Goal: Find specific page/section: Find specific page/section

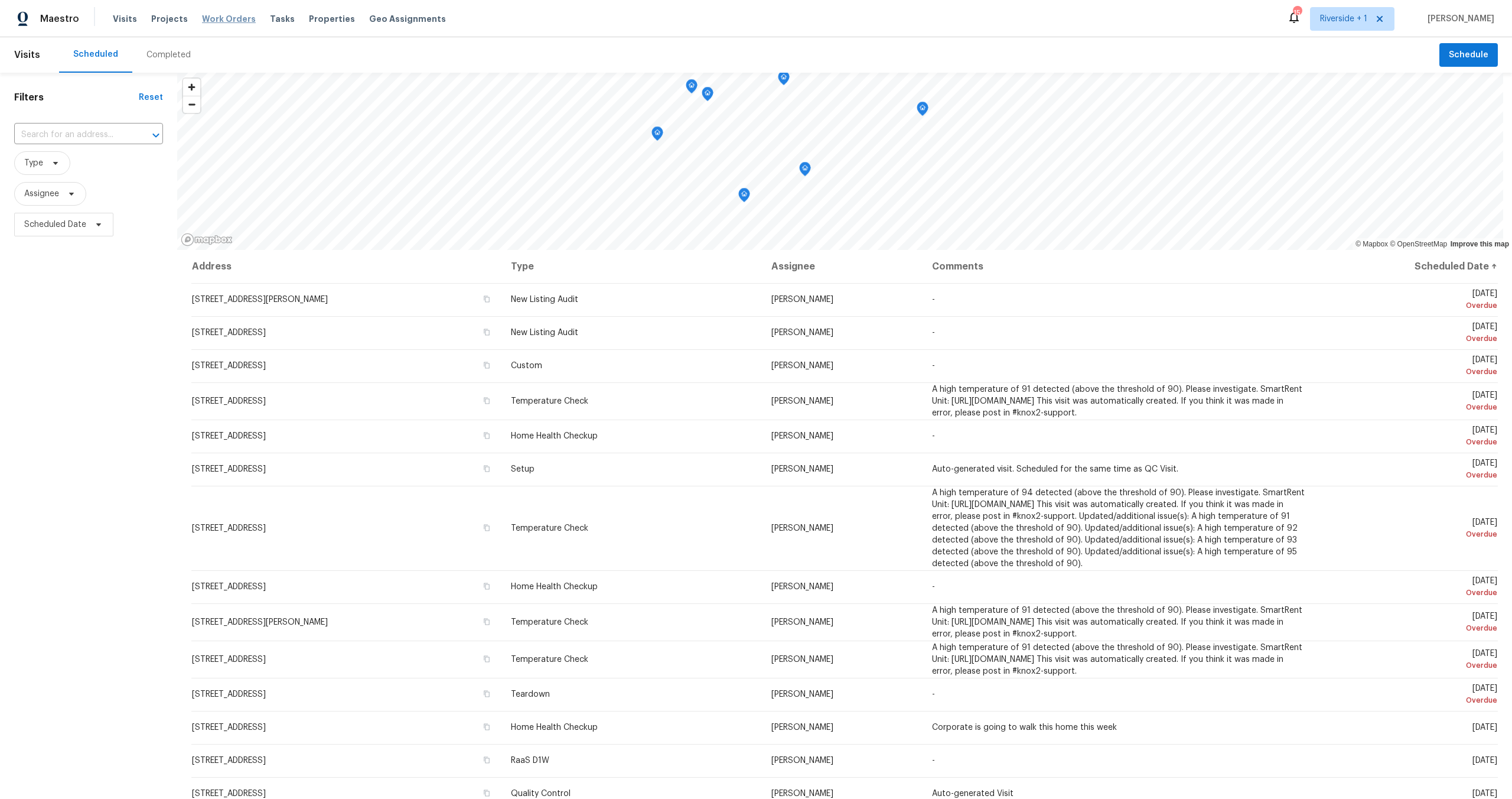
click at [218, 18] on span "Work Orders" at bounding box center [229, 19] width 54 height 12
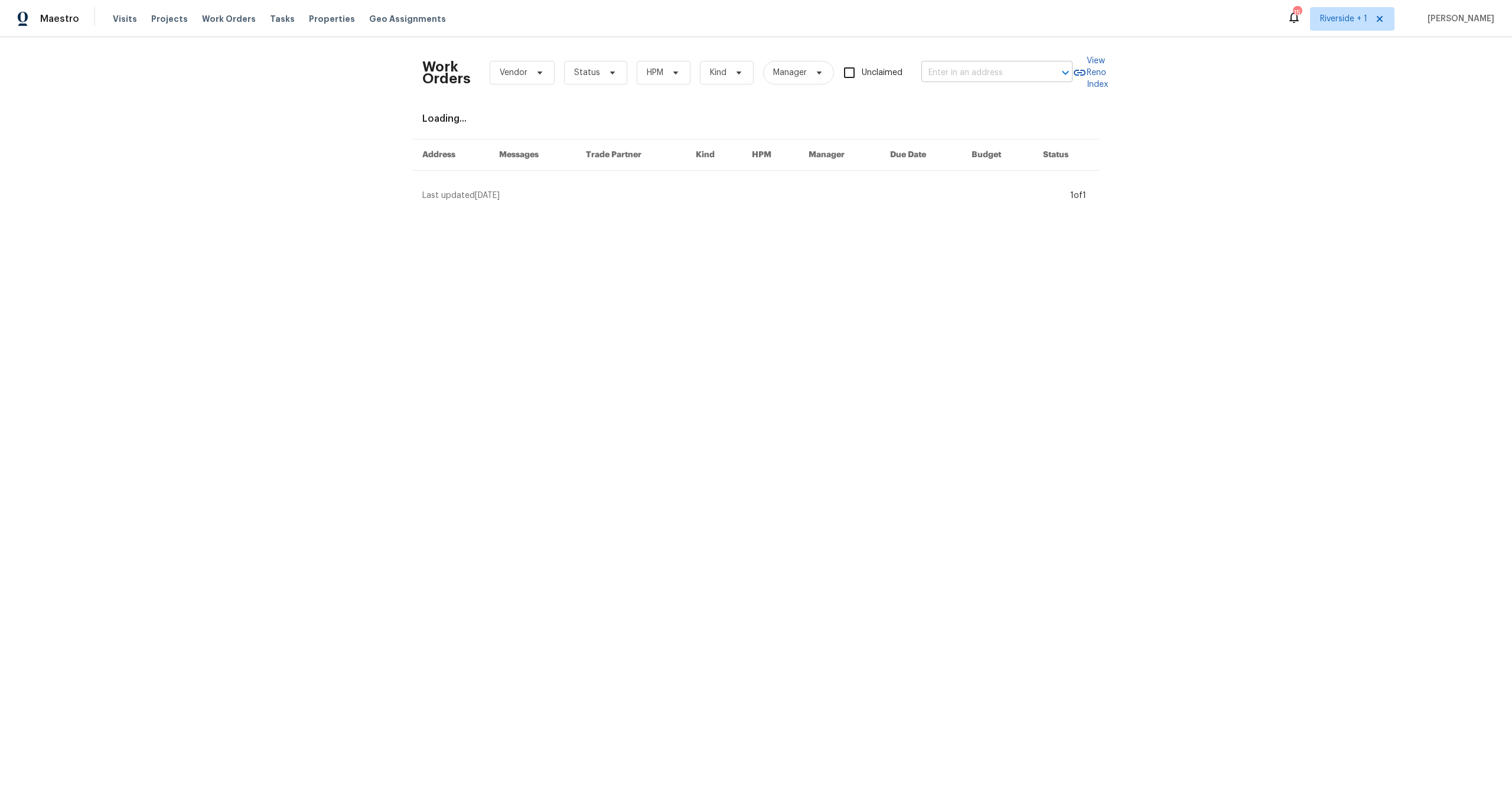
click at [1004, 72] on input "text" at bounding box center [980, 73] width 118 height 19
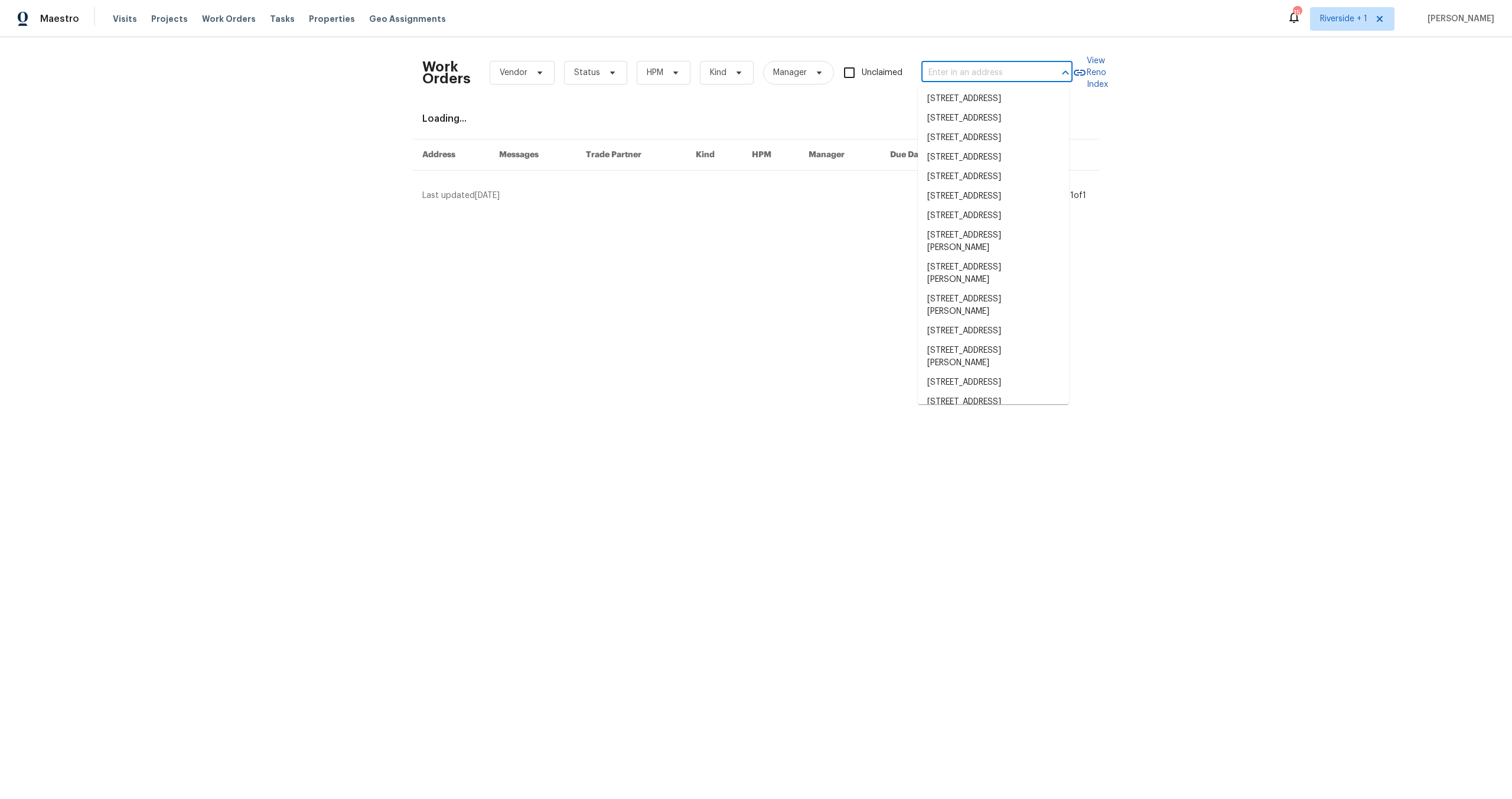
paste input "[STREET_ADDRESS]"
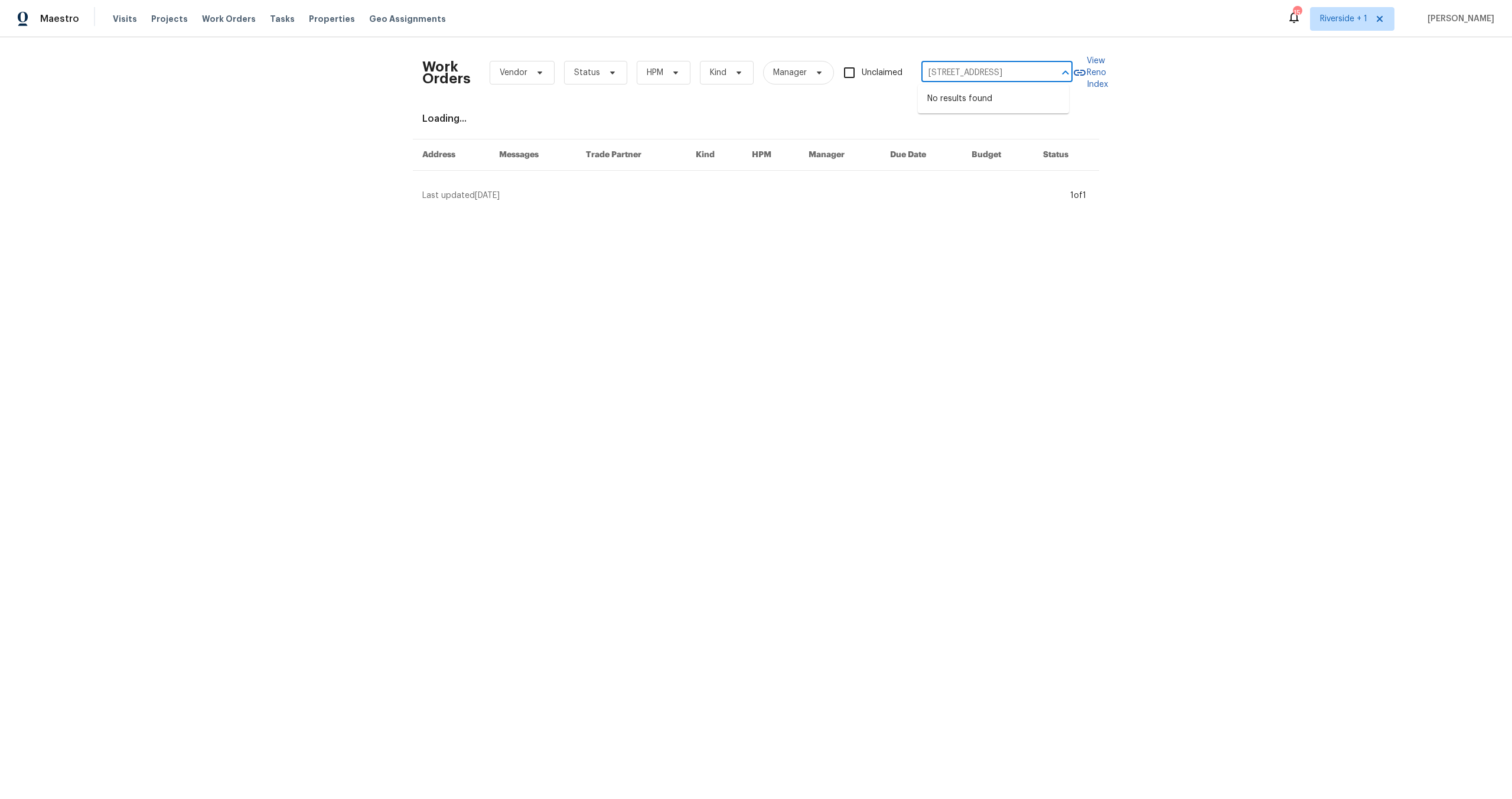
type input "[STREET_ADDRESS]"
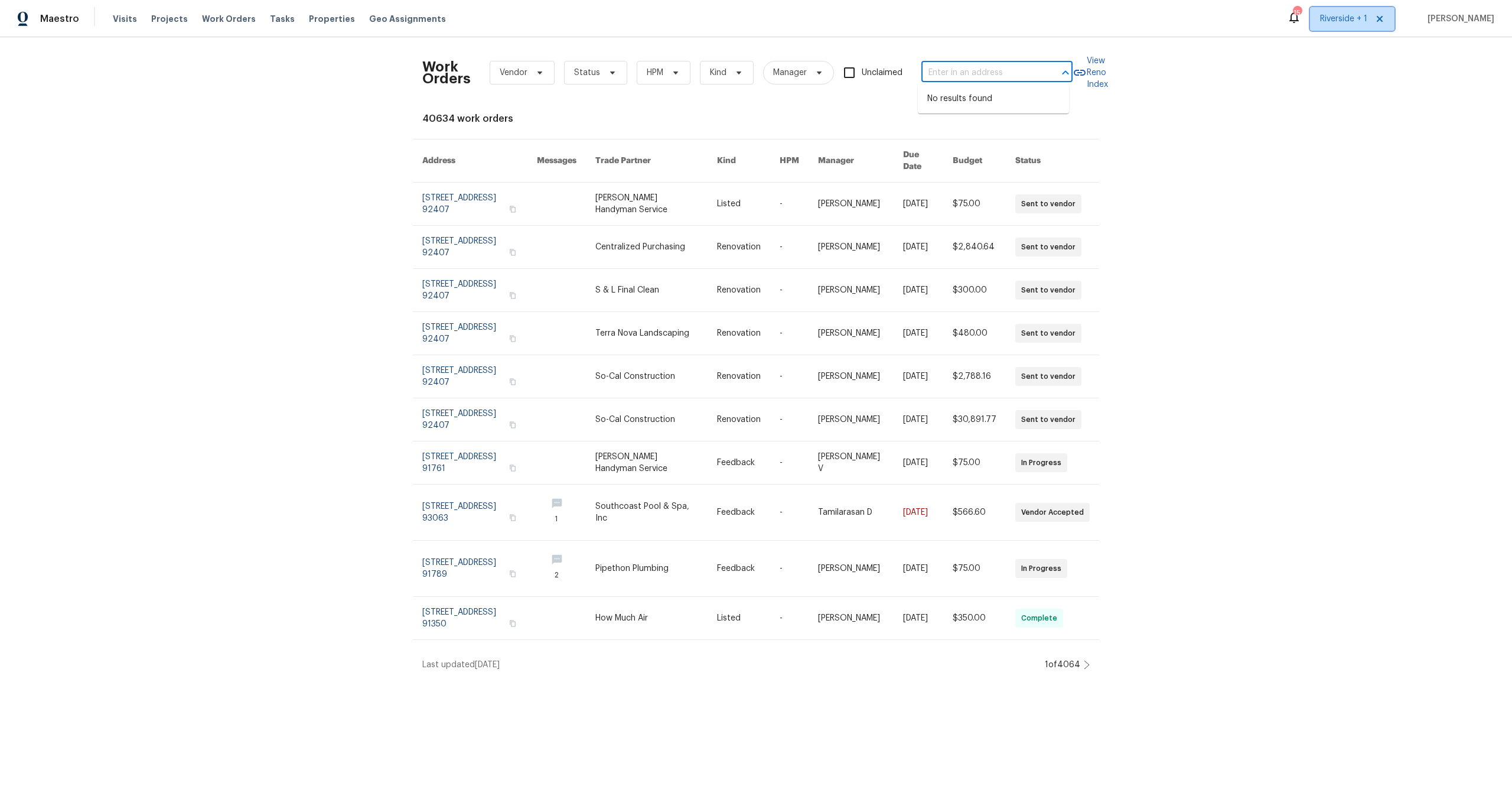
click at [1367, 13] on span "Riverside + 1" at bounding box center [1343, 19] width 47 height 12
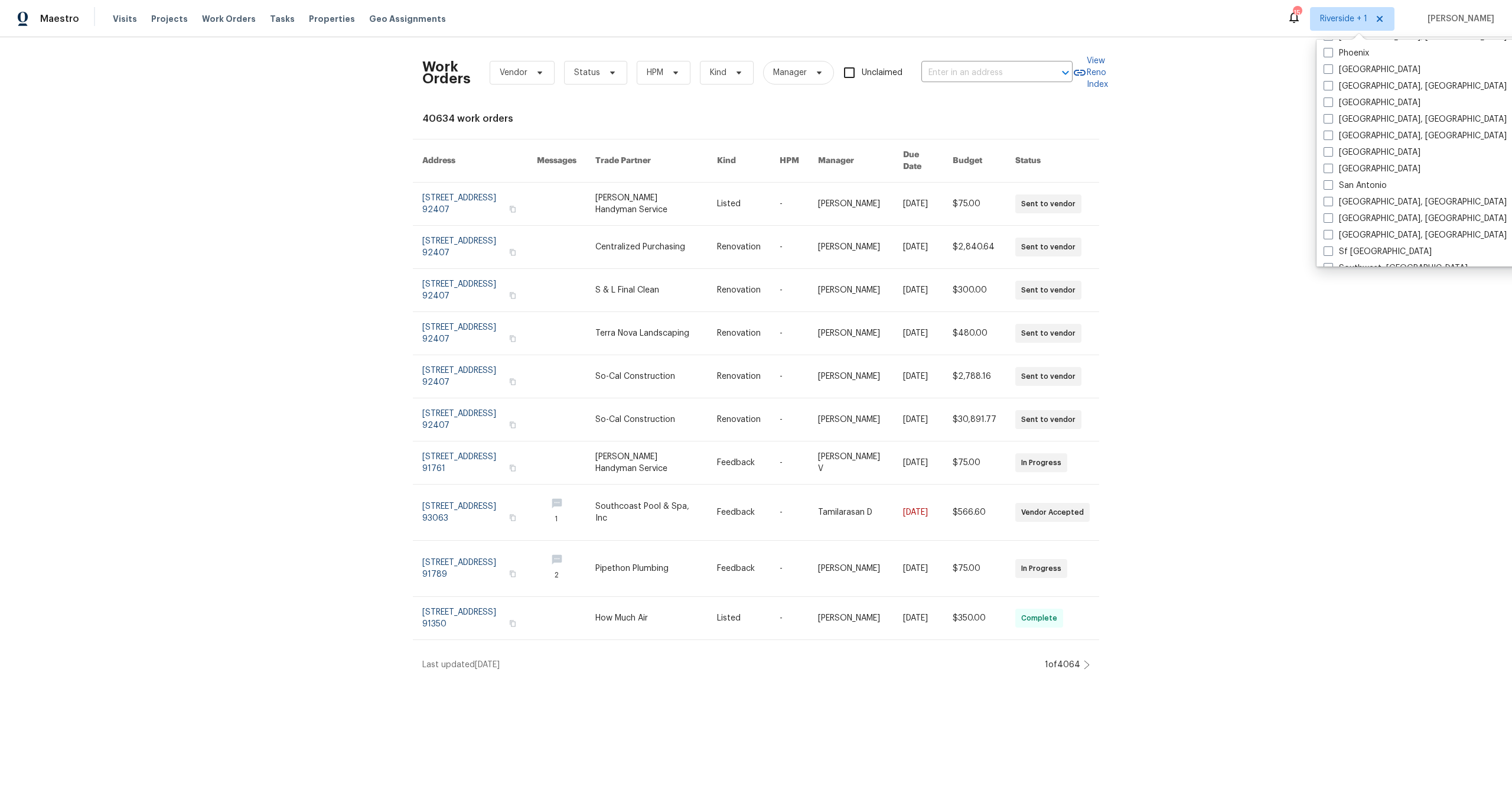
scroll to position [792, 0]
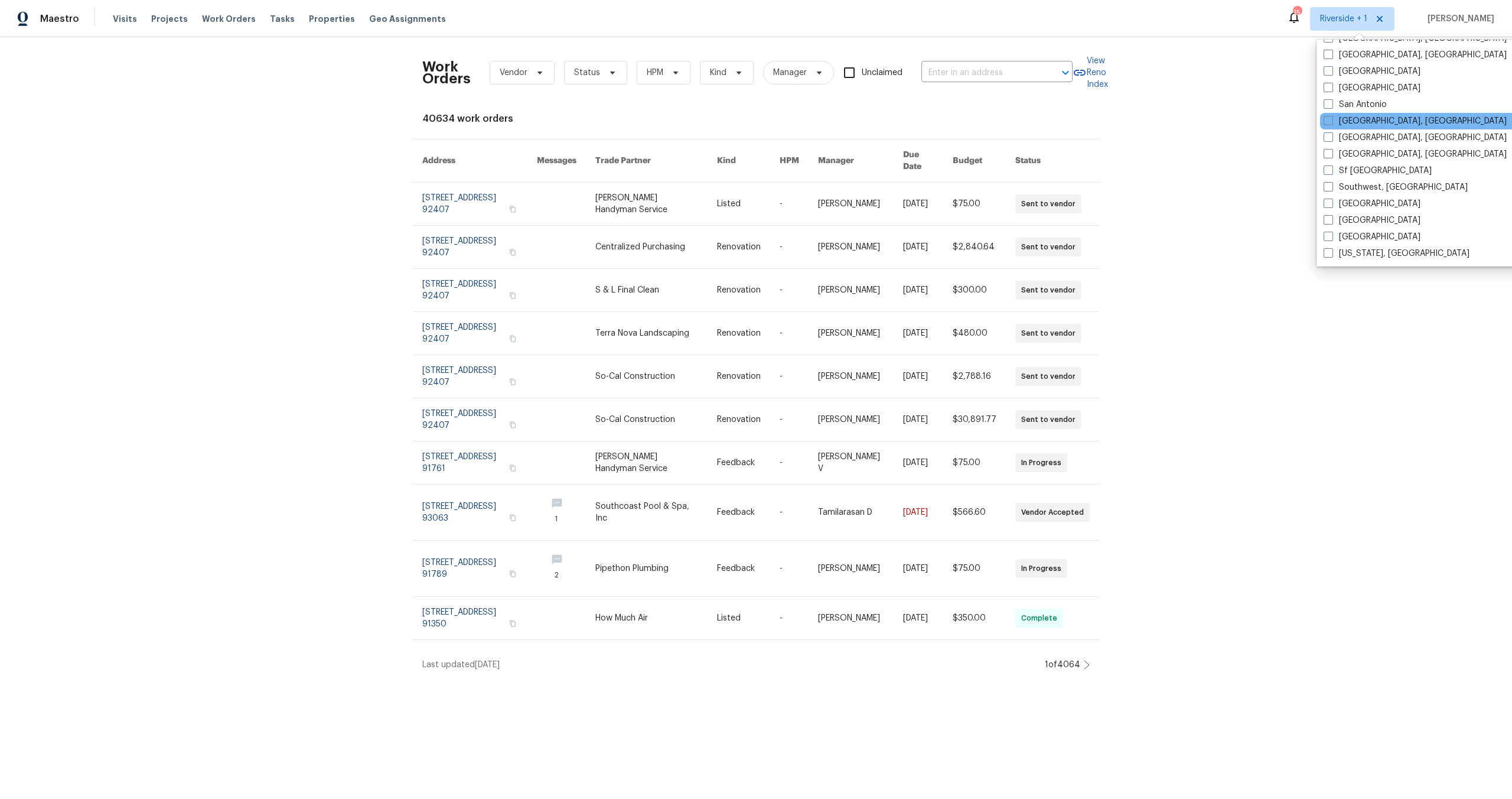
click at [1321, 122] on div "[GEOGRAPHIC_DATA], [GEOGRAPHIC_DATA]" at bounding box center [1438, 121] width 238 height 17
click at [1330, 123] on span at bounding box center [1328, 121] width 9 height 9
click at [1330, 123] on input "[GEOGRAPHIC_DATA], [GEOGRAPHIC_DATA]" at bounding box center [1328, 119] width 8 height 8
checkbox input "true"
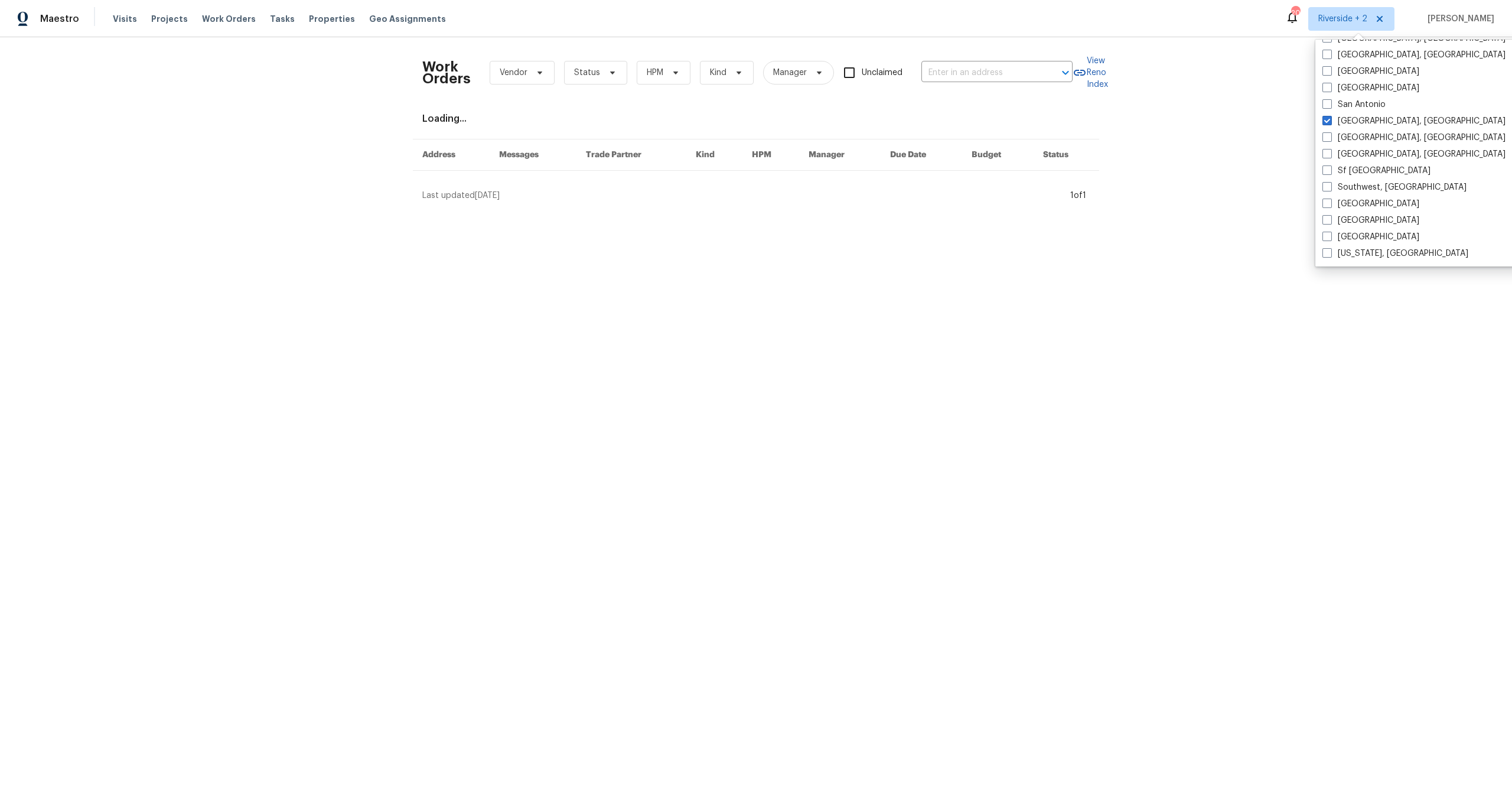
click at [1192, 137] on div "Work Orders Vendor Status HPM Kind Manager Unclaimed ​ View Reno Index Loading.…" at bounding box center [756, 124] width 1512 height 174
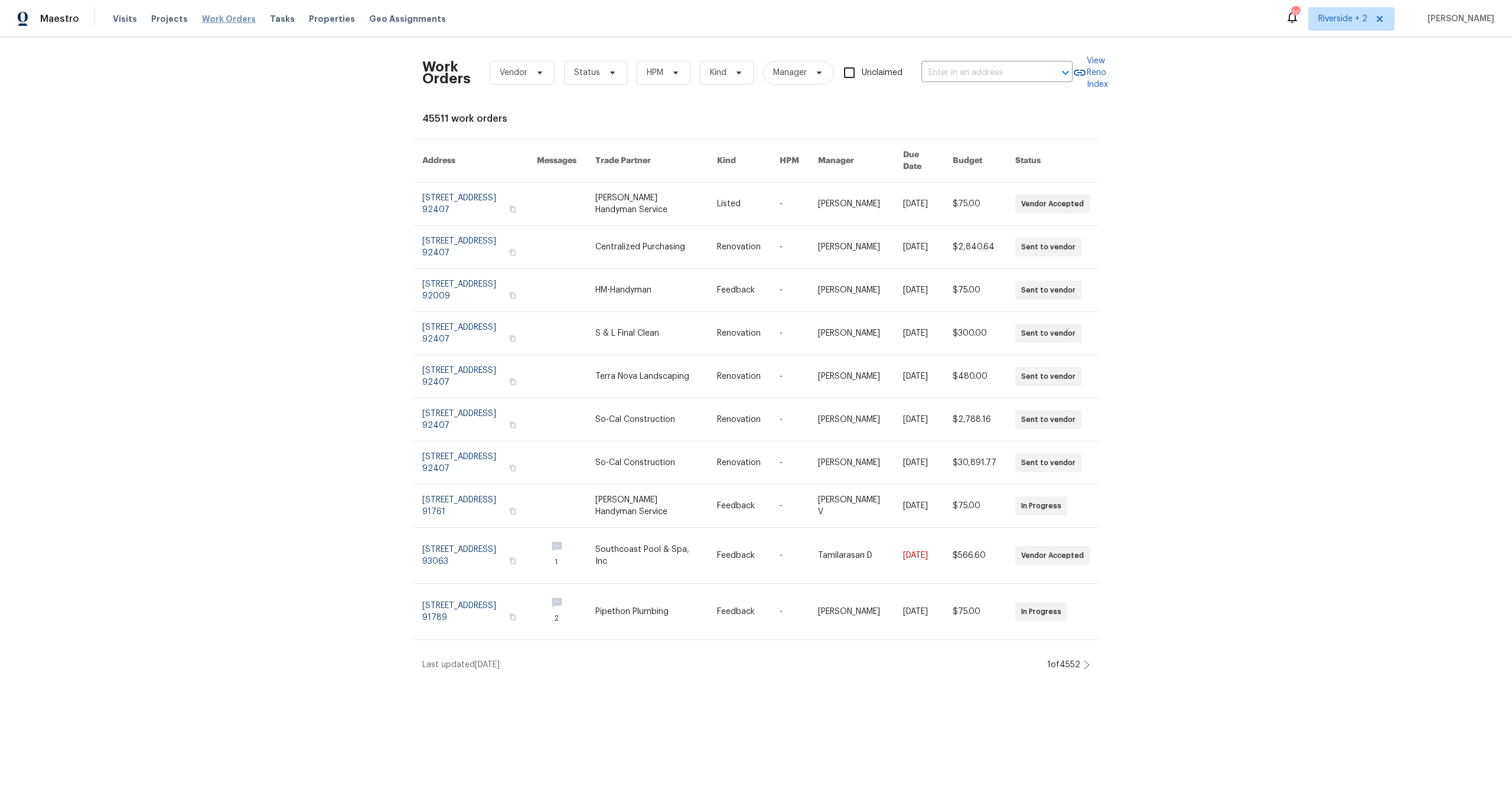
click at [221, 21] on span "Work Orders" at bounding box center [229, 19] width 54 height 12
click at [978, 69] on input "text" at bounding box center [980, 73] width 118 height 19
paste input "[STREET_ADDRESS]"
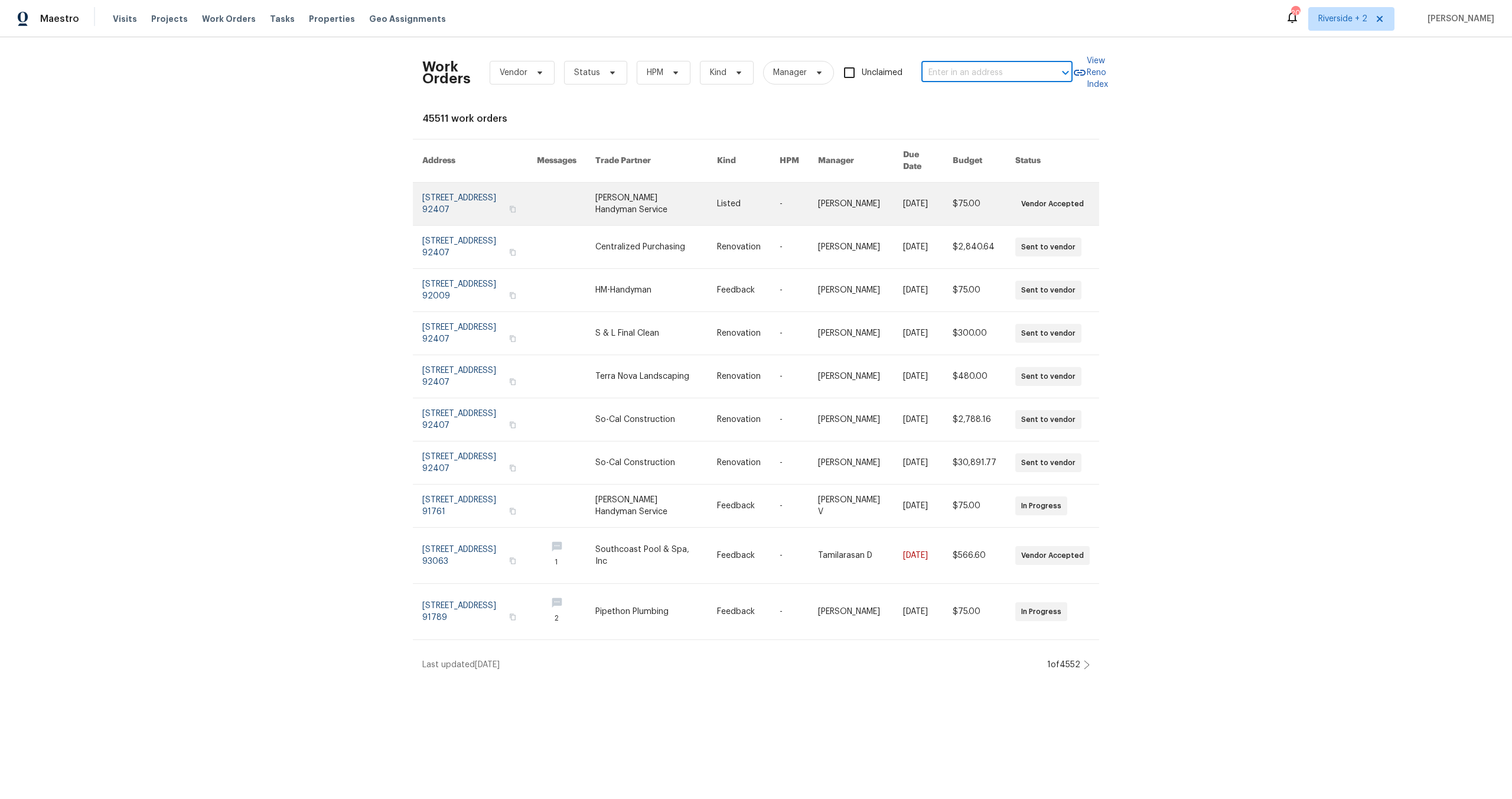
type input "[STREET_ADDRESS]"
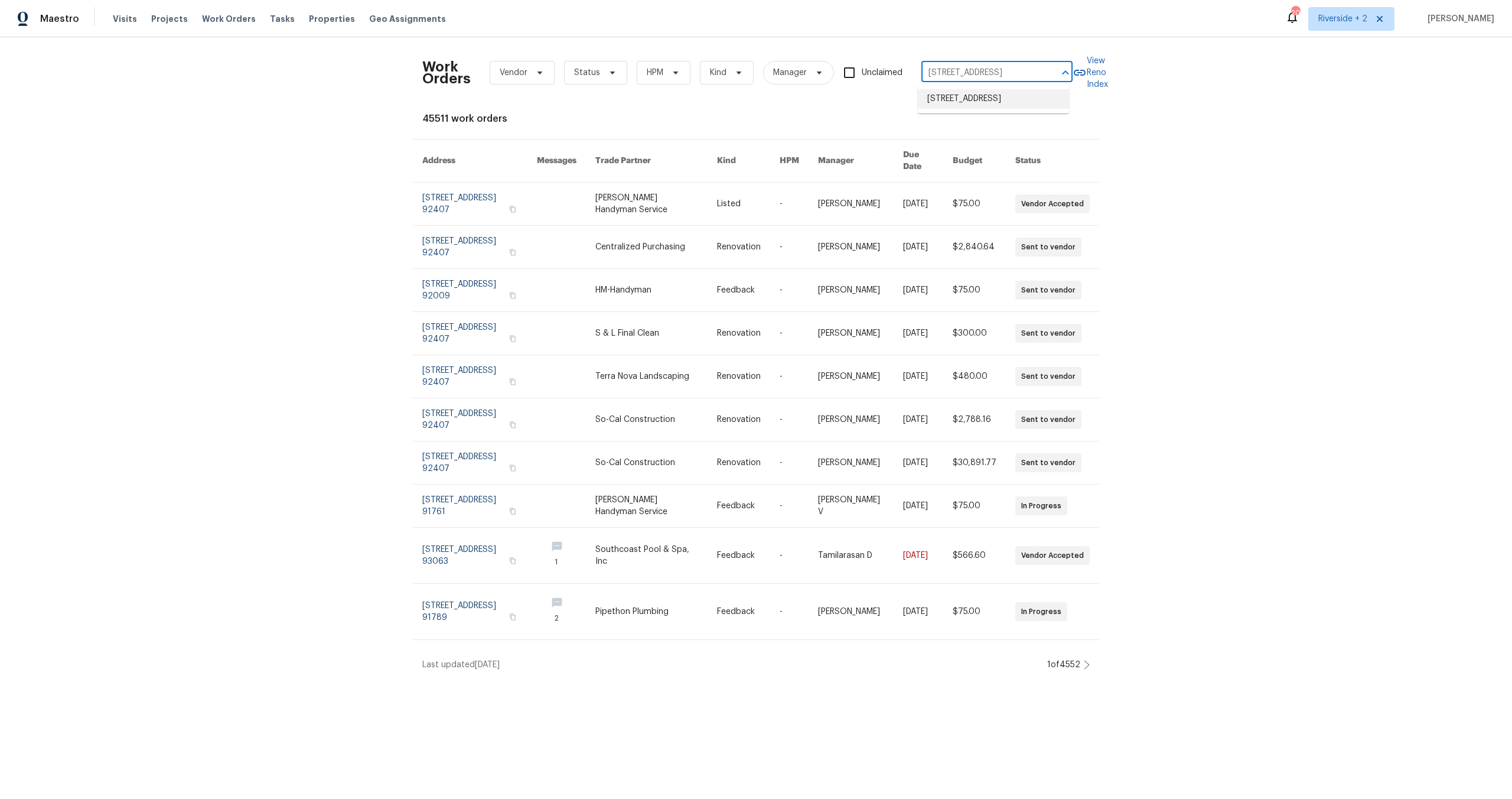
click at [974, 103] on li "[STREET_ADDRESS]" at bounding box center [994, 99] width 151 height 19
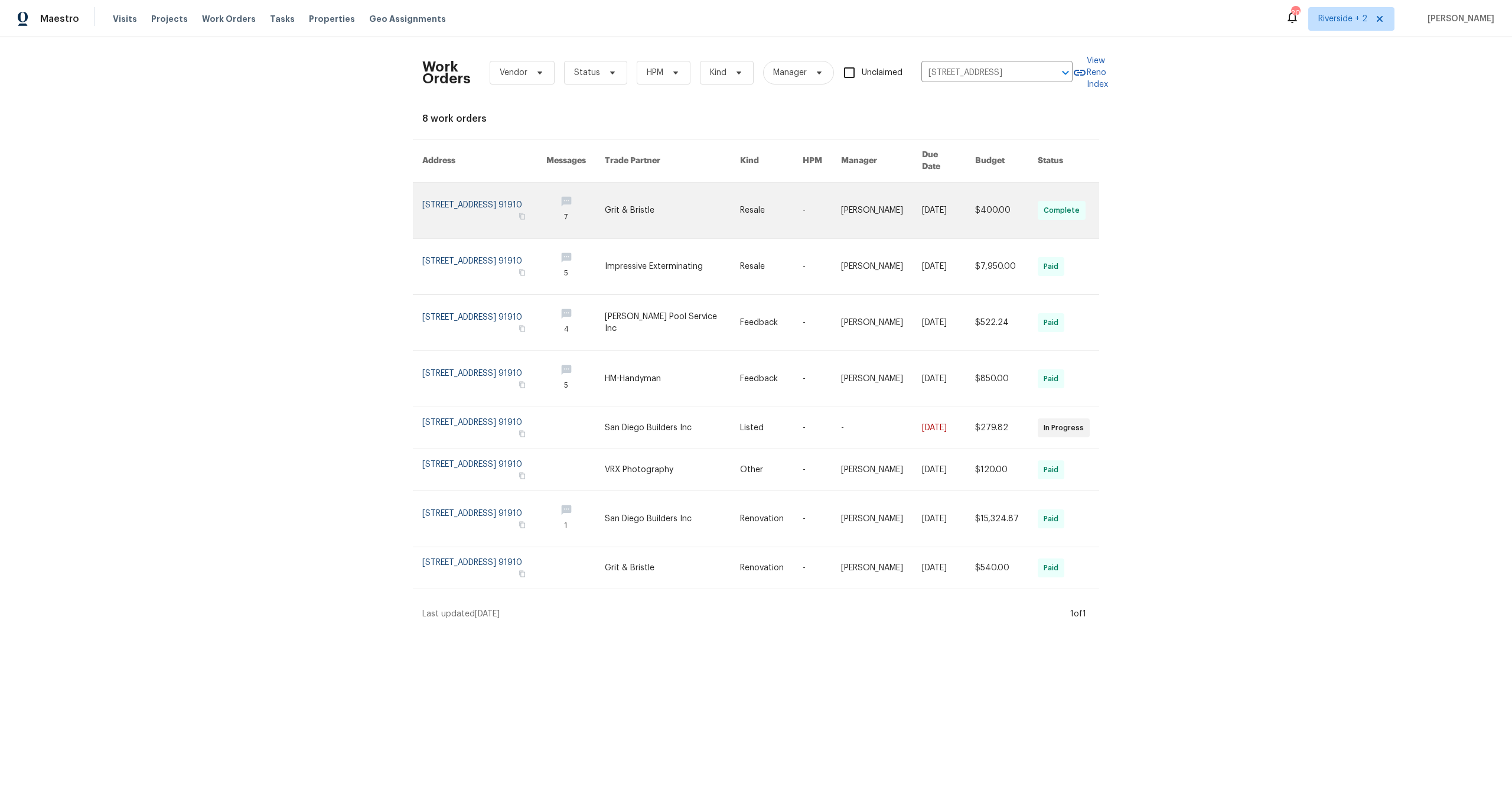
click at [452, 186] on link at bounding box center [484, 210] width 124 height 56
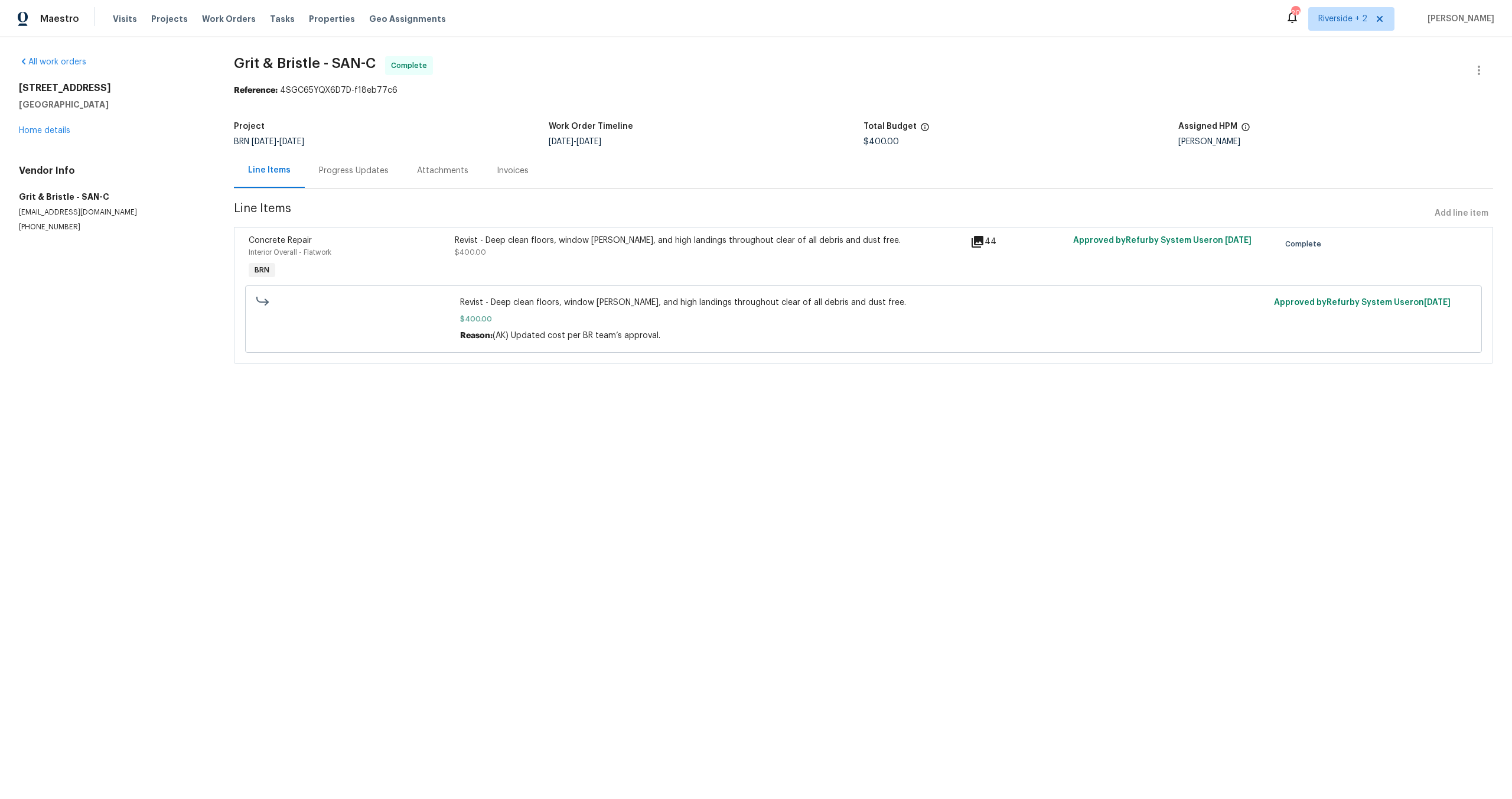
click at [60, 136] on div "[STREET_ADDRESS] Home details" at bounding box center [113, 109] width 187 height 54
click at [57, 131] on link "Home details" at bounding box center [45, 131] width 52 height 8
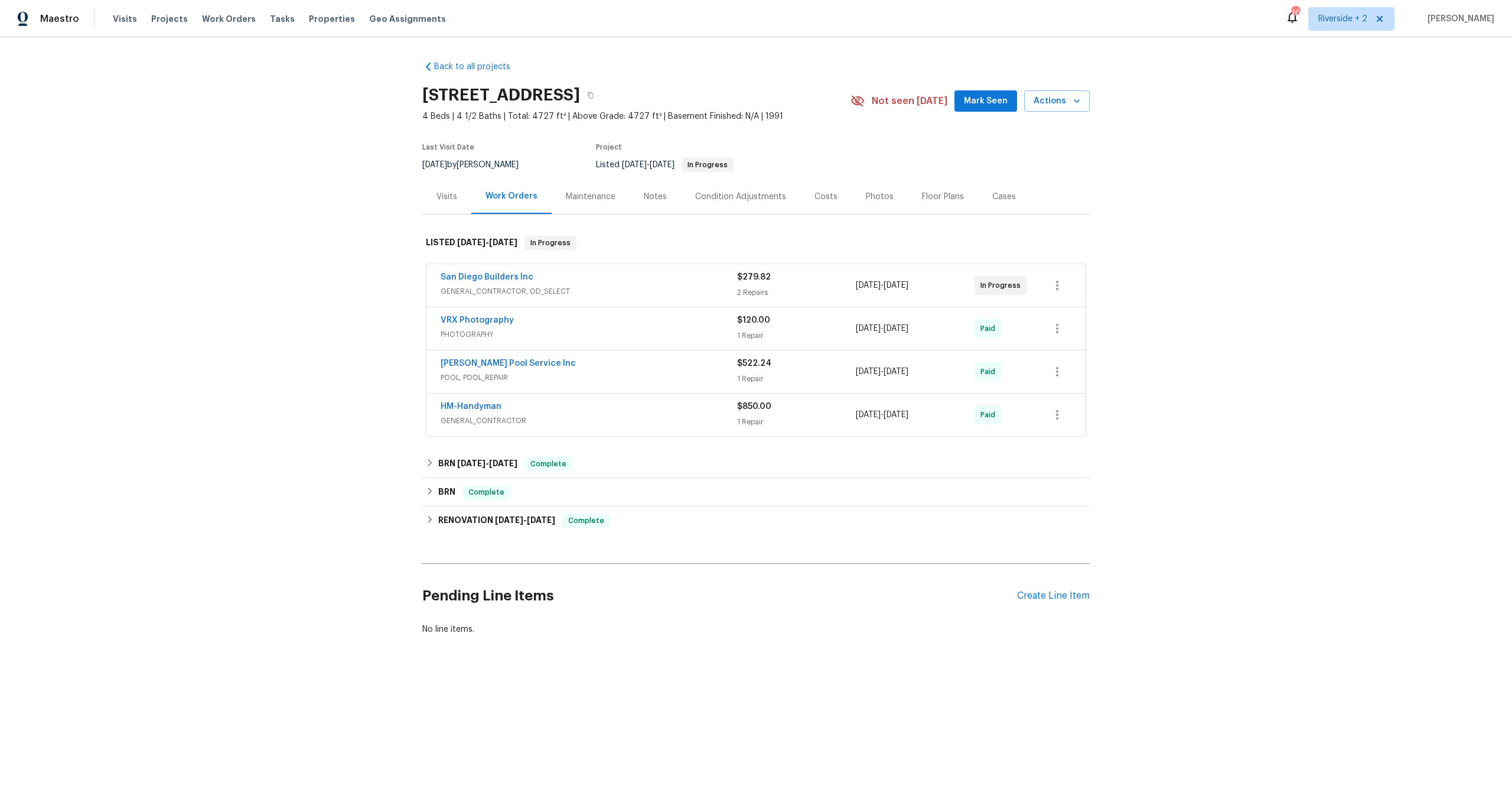
click at [577, 279] on div "San Diego Builders Inc" at bounding box center [589, 278] width 296 height 14
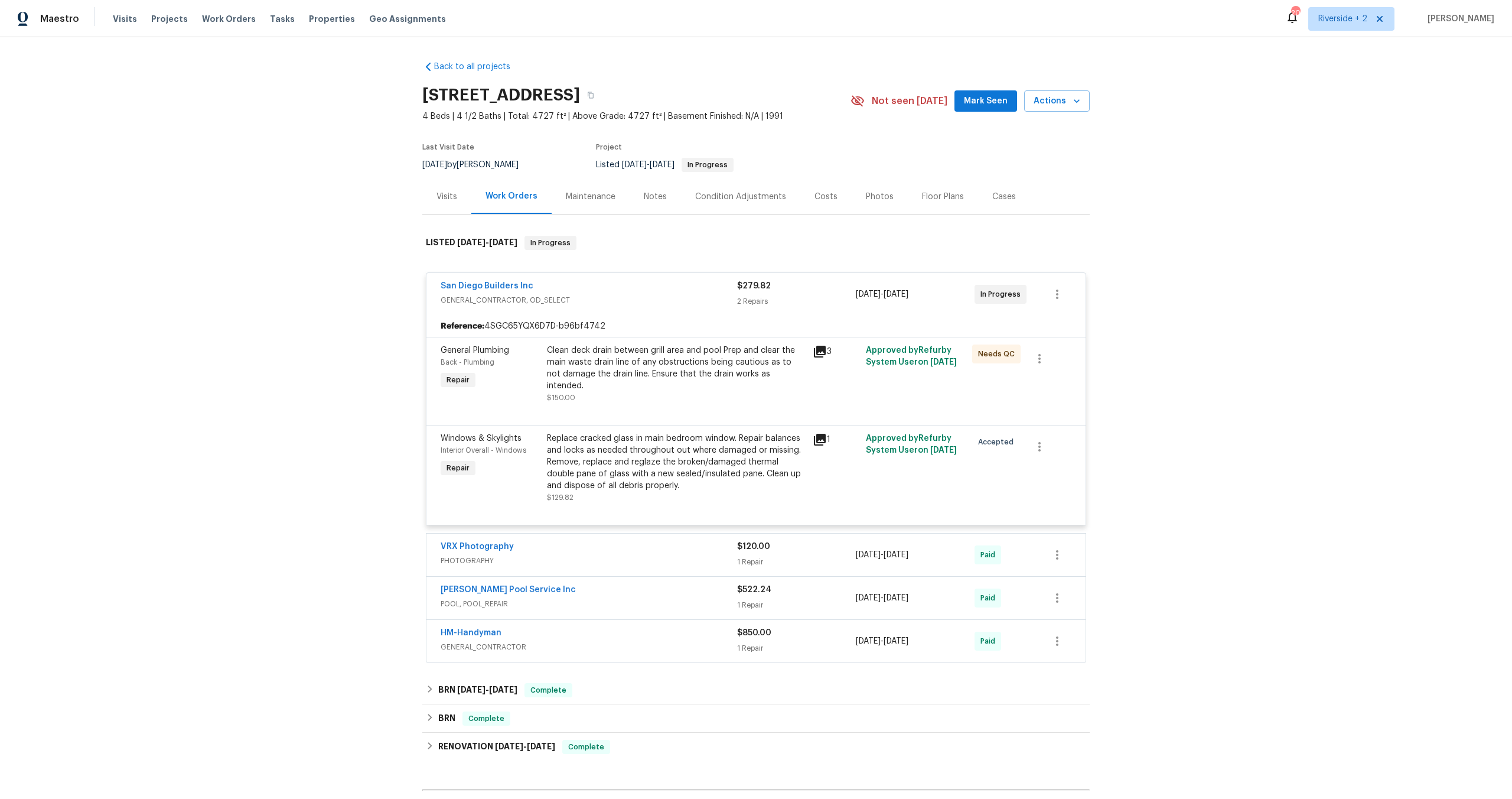
click at [668, 292] on div "San Diego Builders Inc" at bounding box center [589, 286] width 296 height 14
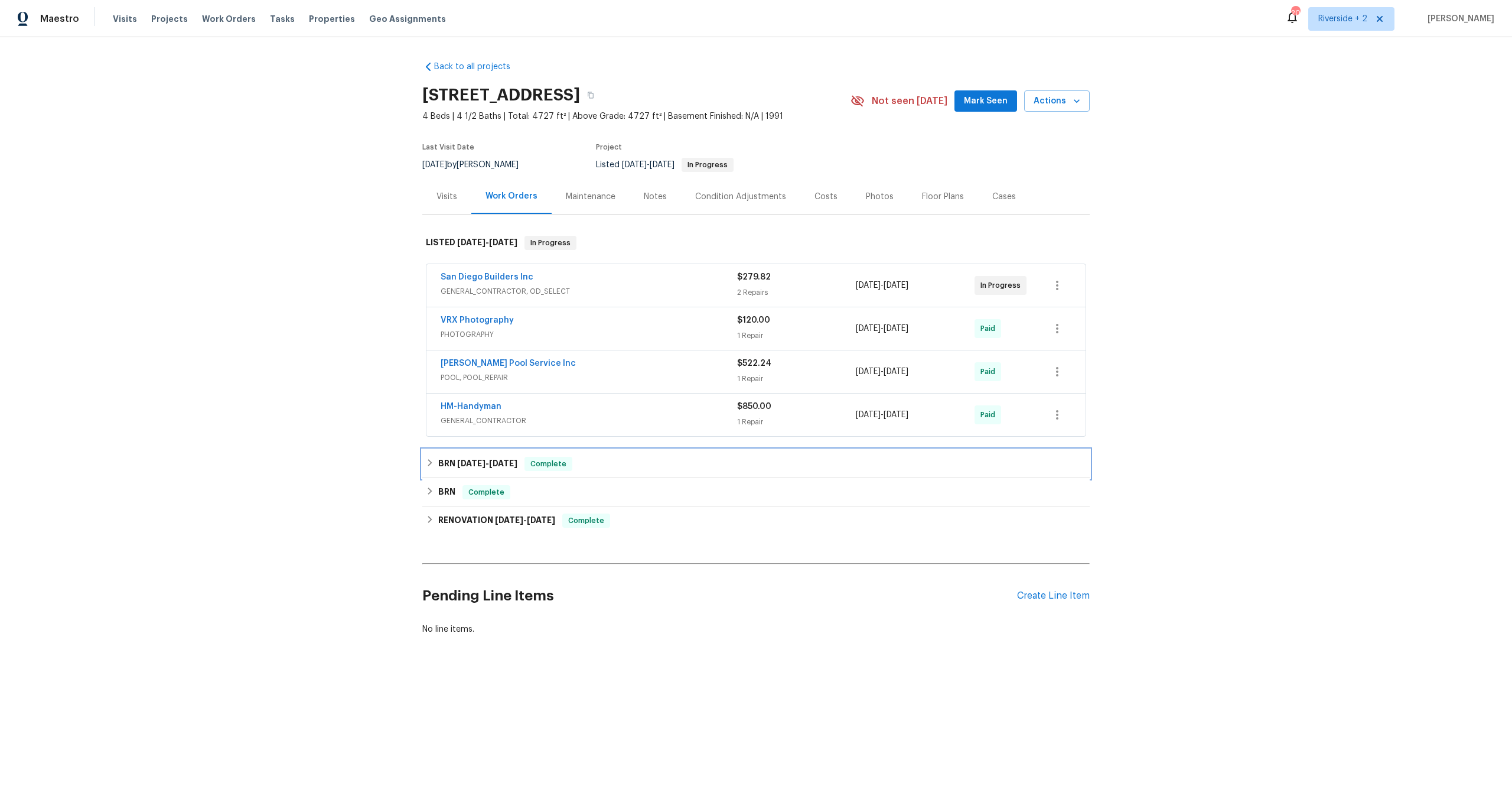
click at [593, 468] on div "BRN [DATE] - [DATE] Complete" at bounding box center [756, 463] width 660 height 14
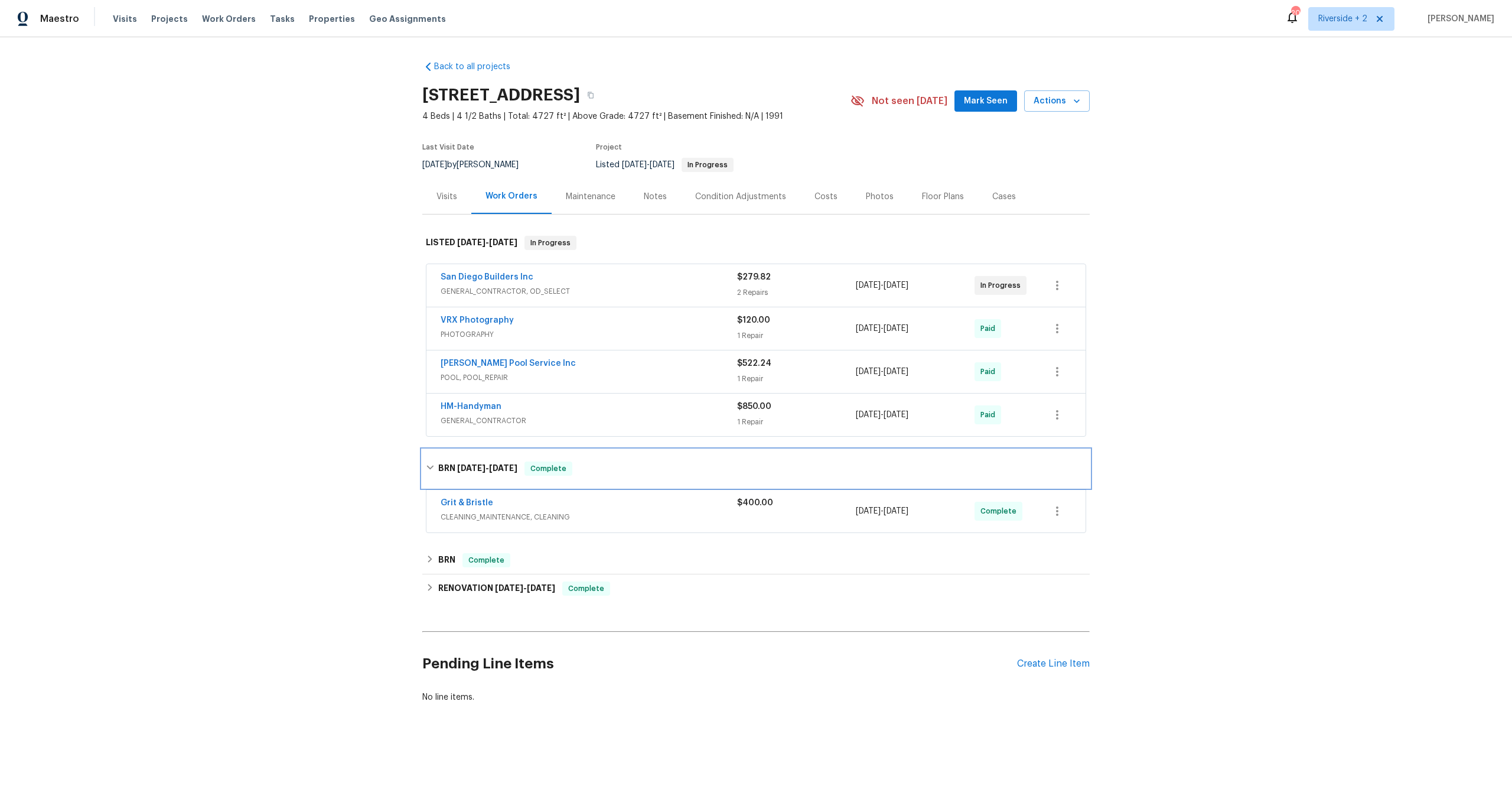
click at [642, 468] on div "BRN [DATE] - [DATE] Complete" at bounding box center [756, 468] width 660 height 14
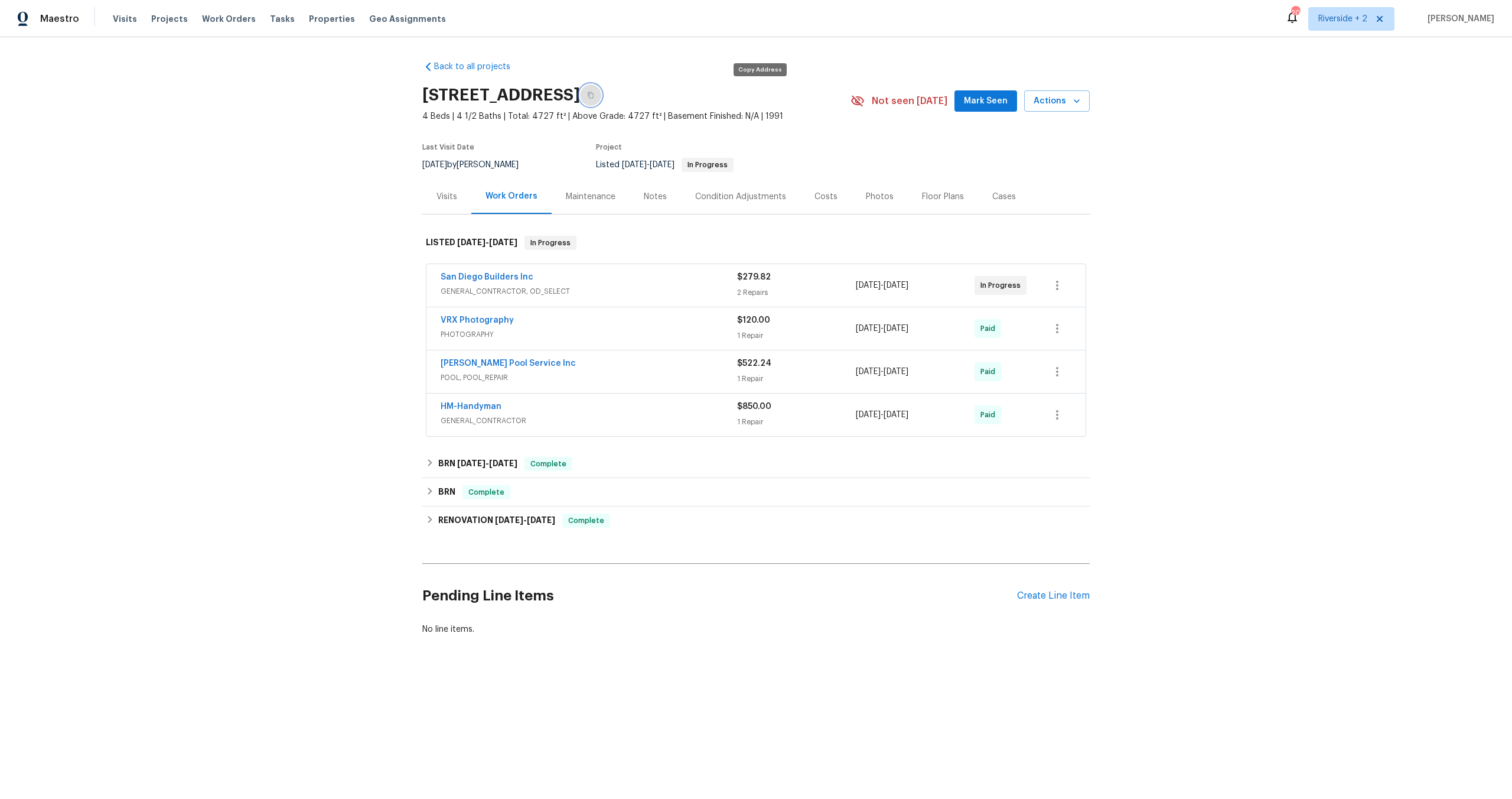
click at [594, 97] on icon "button" at bounding box center [591, 95] width 7 height 7
